Goal: Check status: Check status

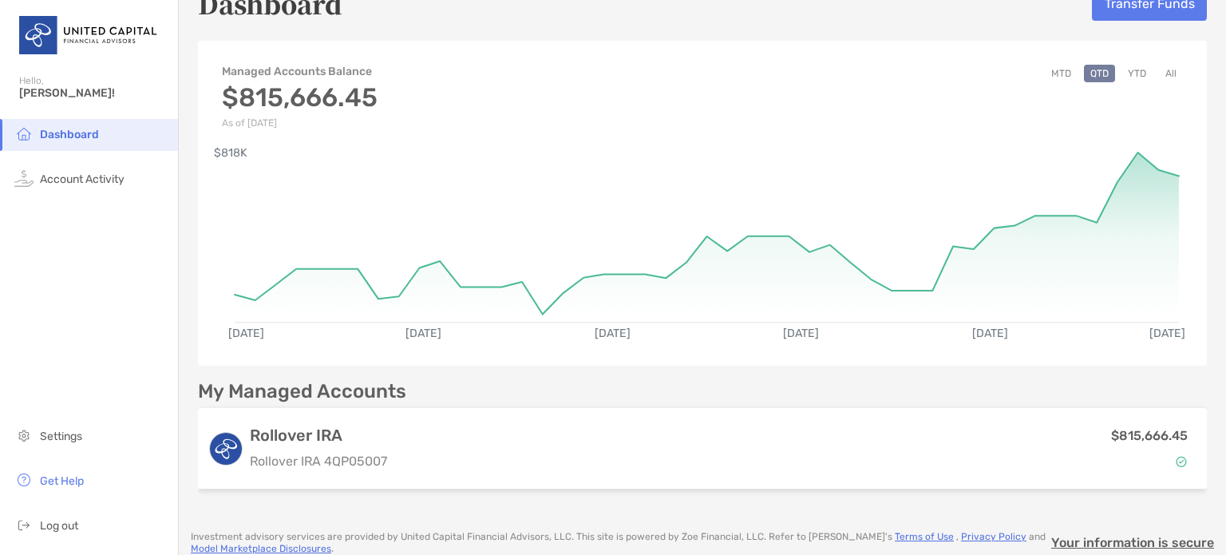
scroll to position [48, 0]
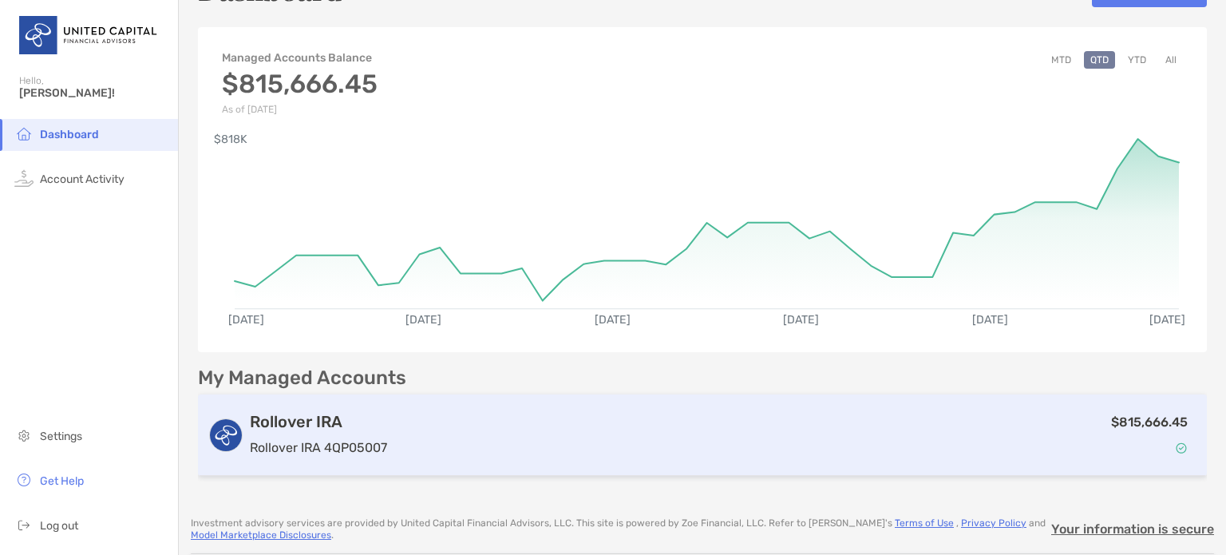
click at [690, 440] on div "$815,666.45" at bounding box center [796, 435] width 804 height 46
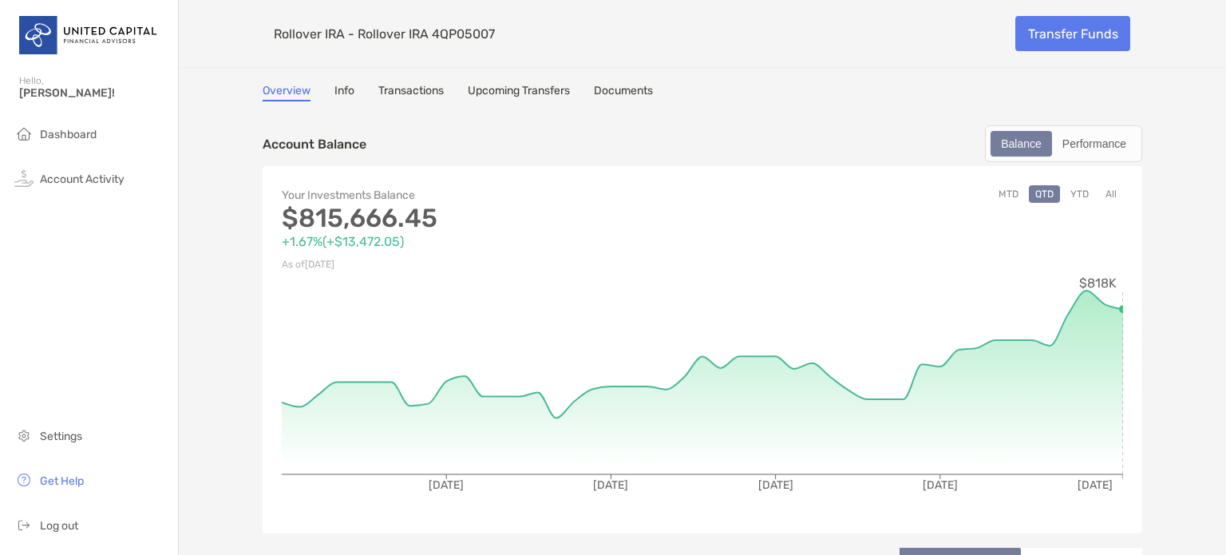
click at [1076, 192] on button "YTD" at bounding box center [1079, 194] width 31 height 18
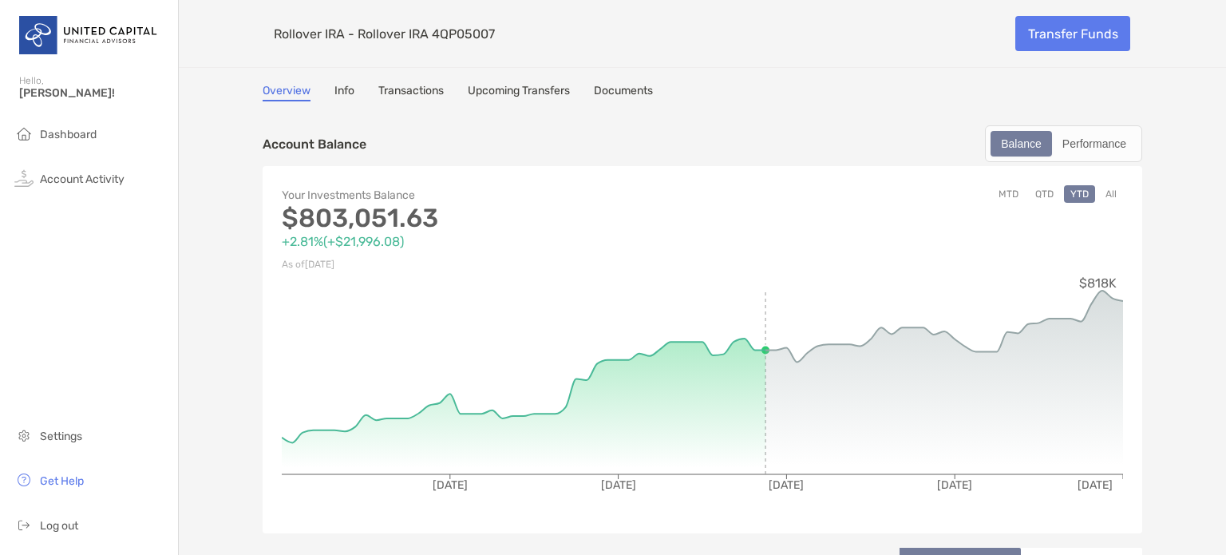
click at [1122, 255] on div "Your Investments Balance $803,051.63 +2.81% ( +$21,996.08 ) As of [DATE] MTD QT…" at bounding box center [703, 349] width 880 height 367
click at [1109, 255] on div "MTD QTD YTD All" at bounding box center [913, 229] width 421 height 89
click at [1025, 252] on div "MTD QTD YTD All" at bounding box center [913, 229] width 421 height 89
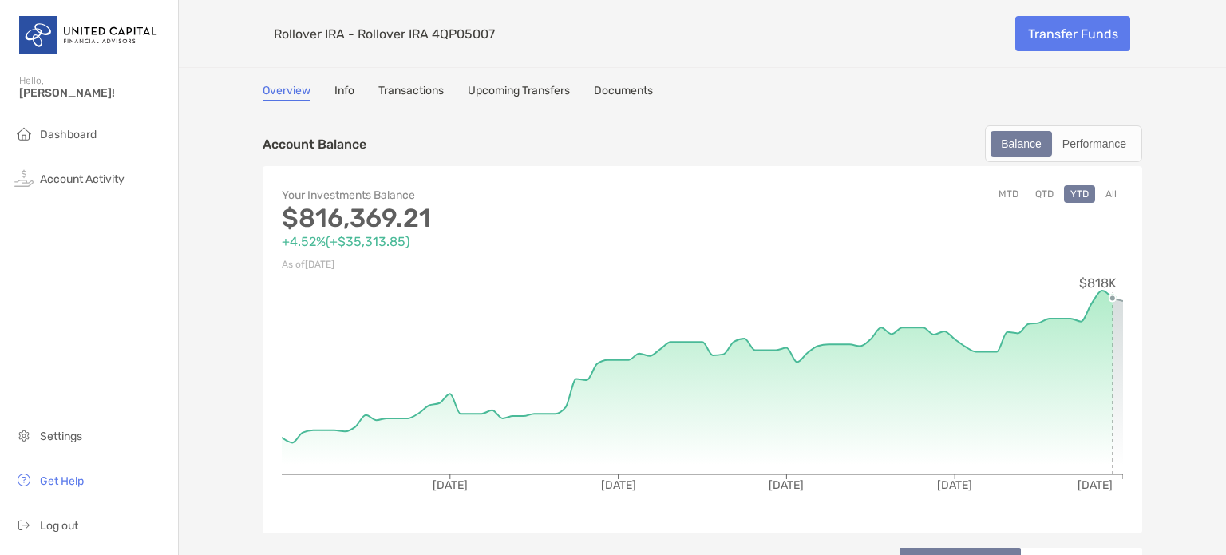
click at [1127, 322] on div "Your Investments Balance $815,666.45 +4.43% ( +$34,610.91 ) As of [DATE] MTD QT…" at bounding box center [703, 349] width 880 height 367
click at [1006, 189] on button "MTD" at bounding box center [1008, 194] width 33 height 18
